Goal: Task Accomplishment & Management: Complete application form

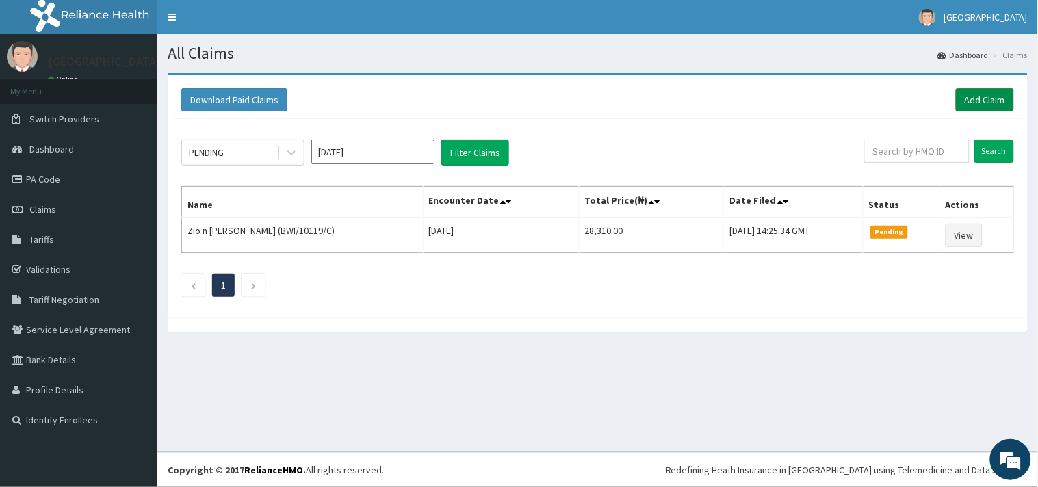
click at [970, 101] on link "Add Claim" at bounding box center [985, 99] width 58 height 23
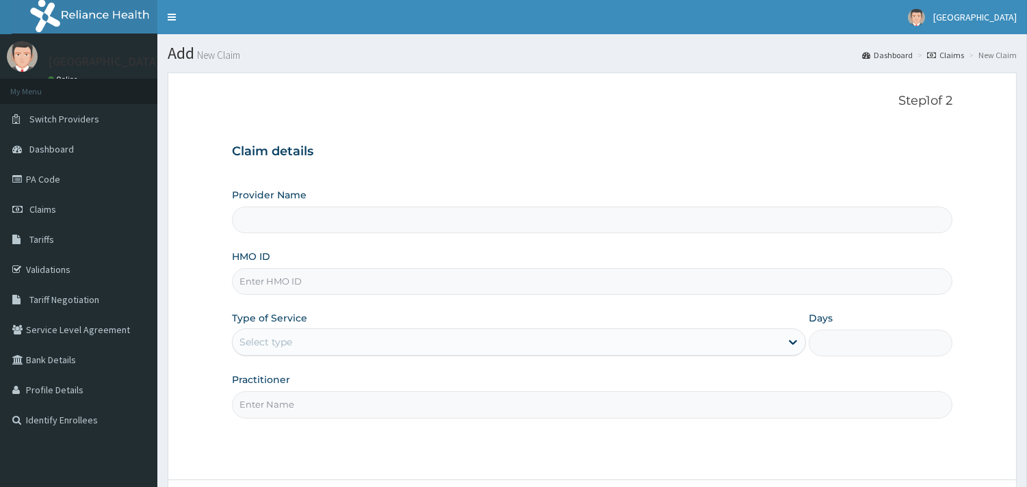
click at [302, 289] on input "HMO ID" at bounding box center [592, 281] width 720 height 27
paste input "SGF/10052/A"
type input "SGF/10052/A"
type input "Peaceful Health Hospital"
type input "SGF/10052/A"
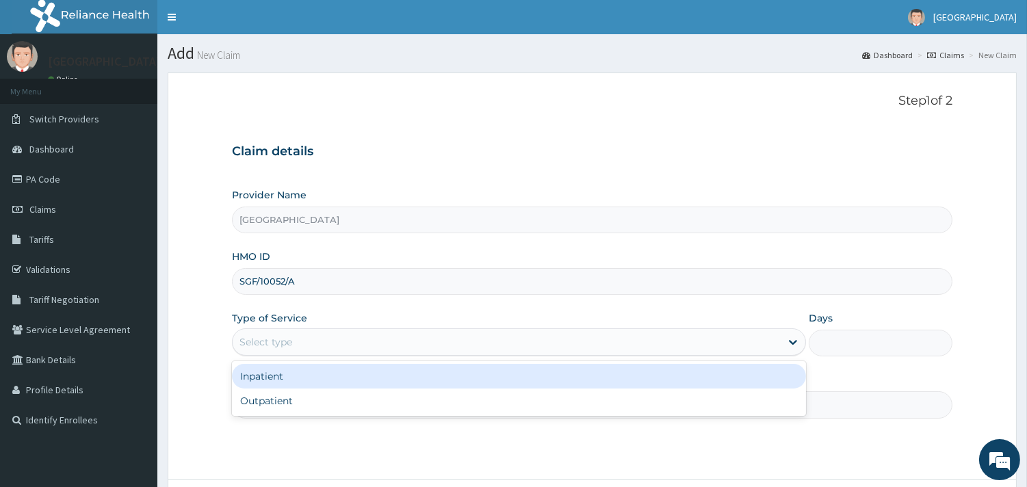
click at [278, 345] on div "Select type" at bounding box center [265, 342] width 53 height 14
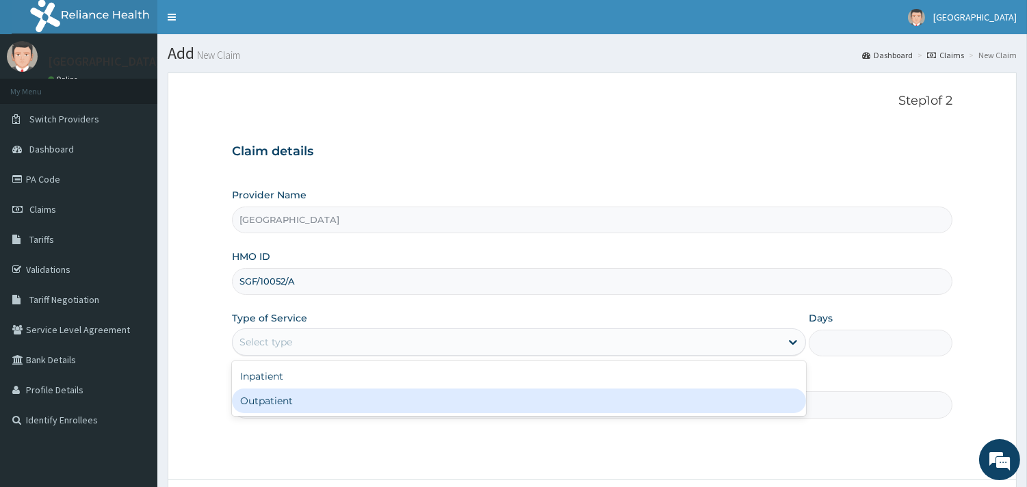
click at [252, 391] on div "Outpatient" at bounding box center [519, 401] width 574 height 25
type input "1"
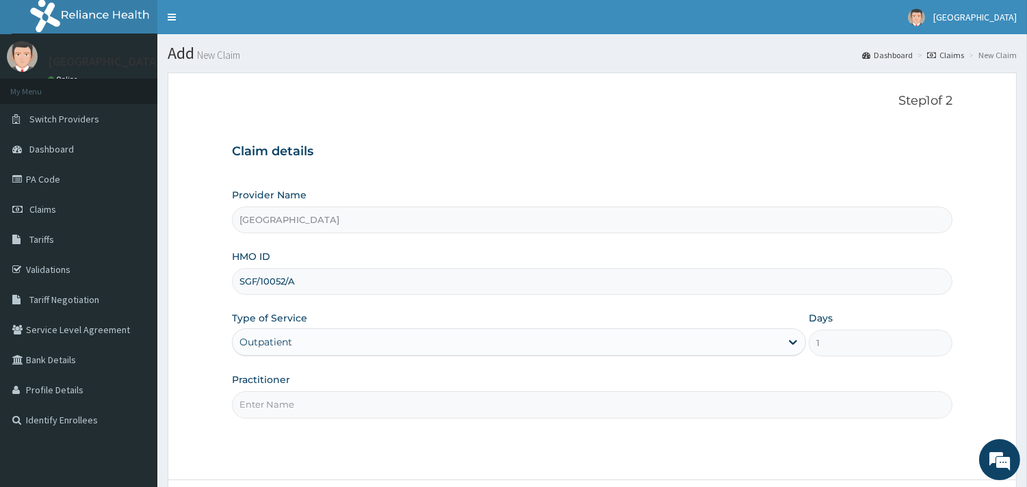
click at [254, 395] on input "Practitioner" at bounding box center [592, 404] width 720 height 27
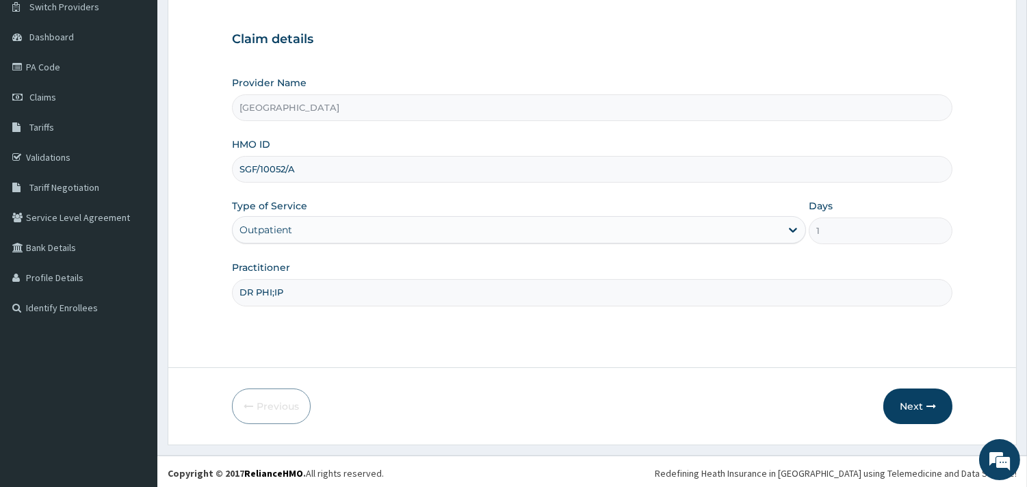
scroll to position [116, 0]
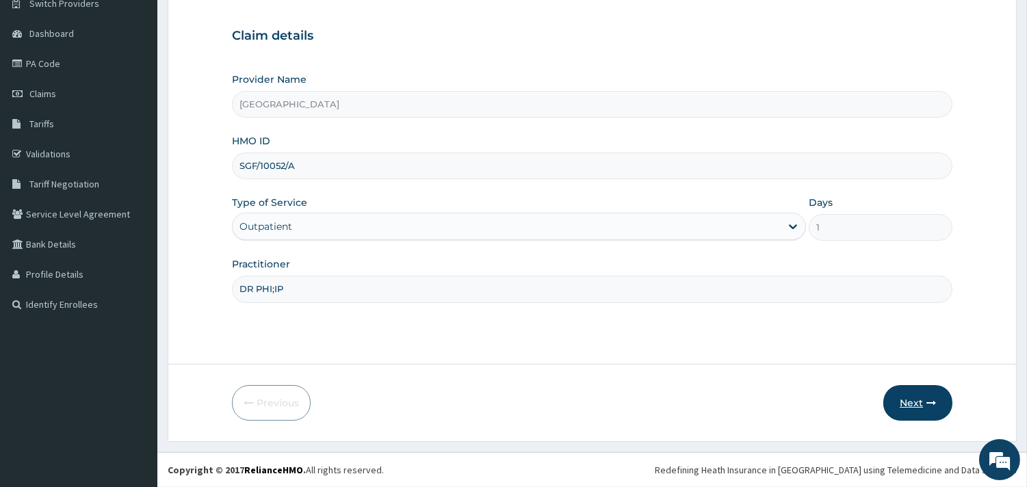
type input "DR PHI;IP"
click at [910, 401] on button "Next" at bounding box center [917, 403] width 69 height 36
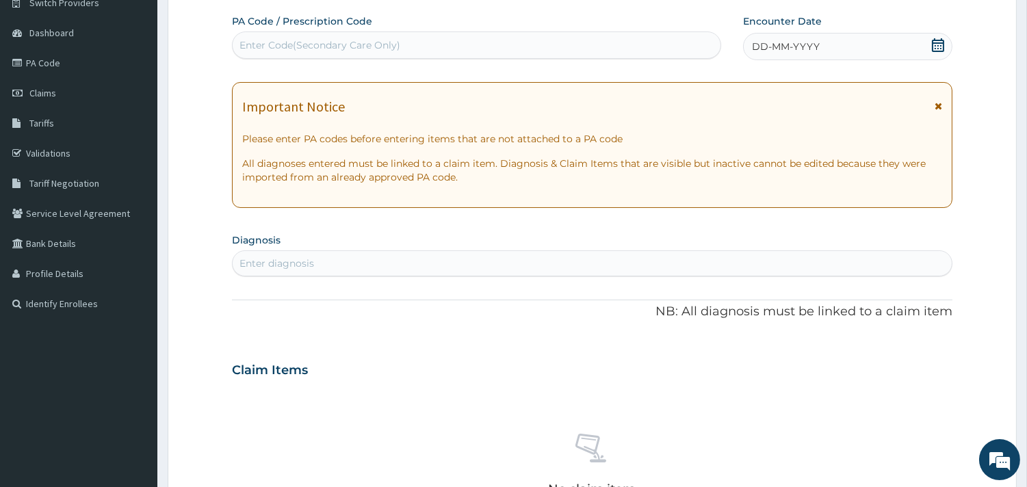
click at [495, 55] on div "Enter Code(Secondary Care Only)" at bounding box center [477, 45] width 488 height 22
paste input "PA/B1E62D"
type input "PA/B1E62D"
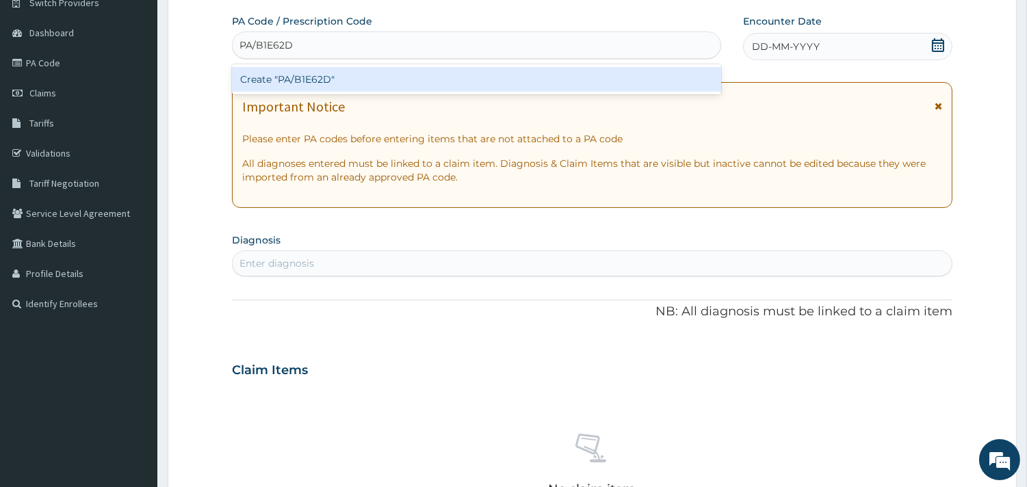
click at [467, 70] on div "Create "PA/B1E62D"" at bounding box center [476, 79] width 489 height 25
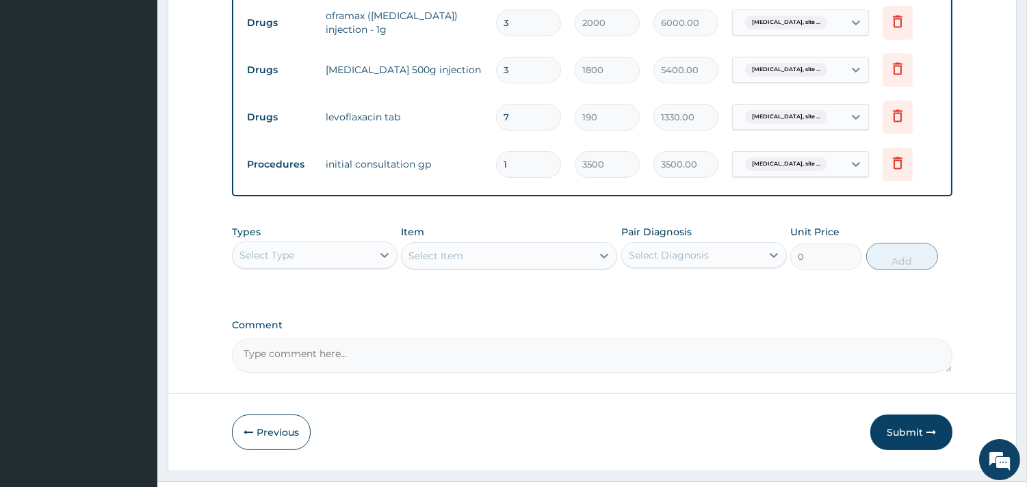
scroll to position [623, 0]
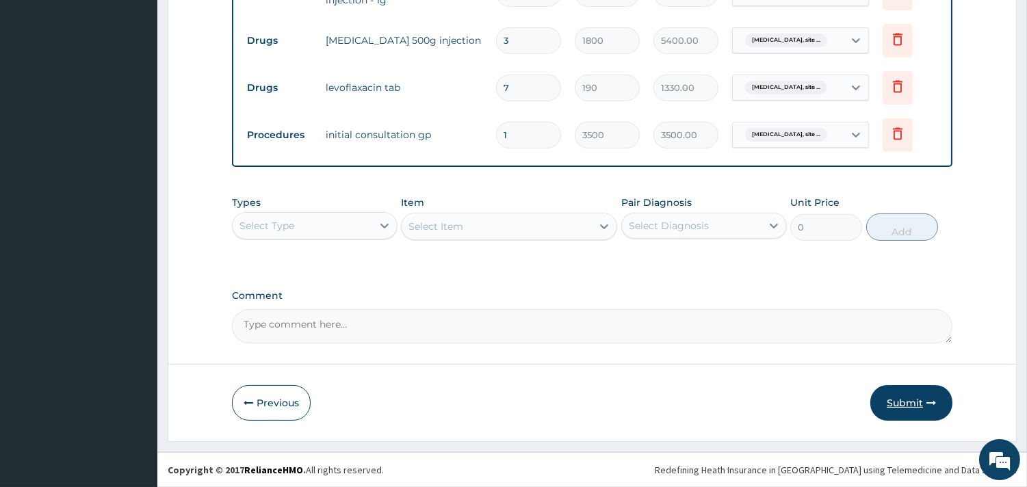
click at [924, 405] on button "Submit" at bounding box center [911, 403] width 82 height 36
